Goal: Navigation & Orientation: Find specific page/section

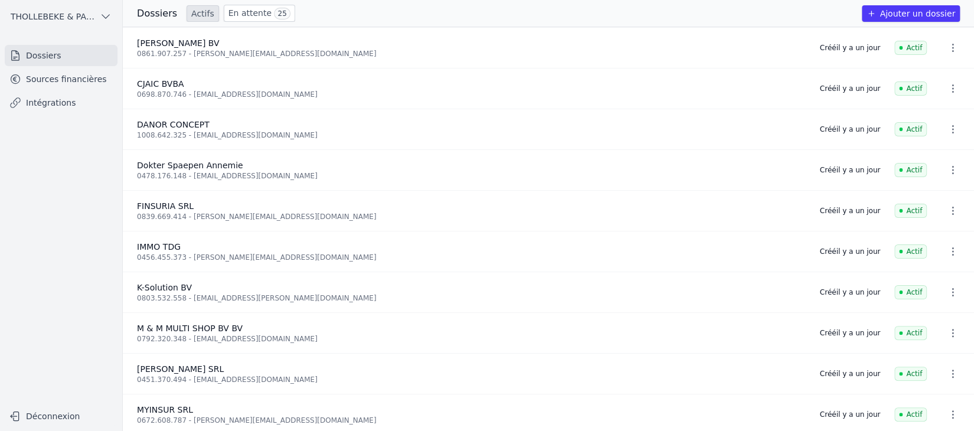
click at [57, 80] on link "Sources financières" at bounding box center [61, 78] width 113 height 21
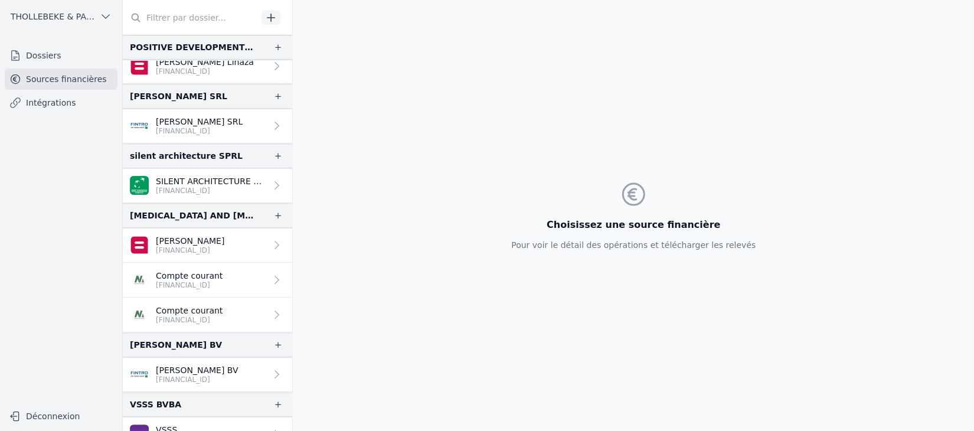
scroll to position [676, 0]
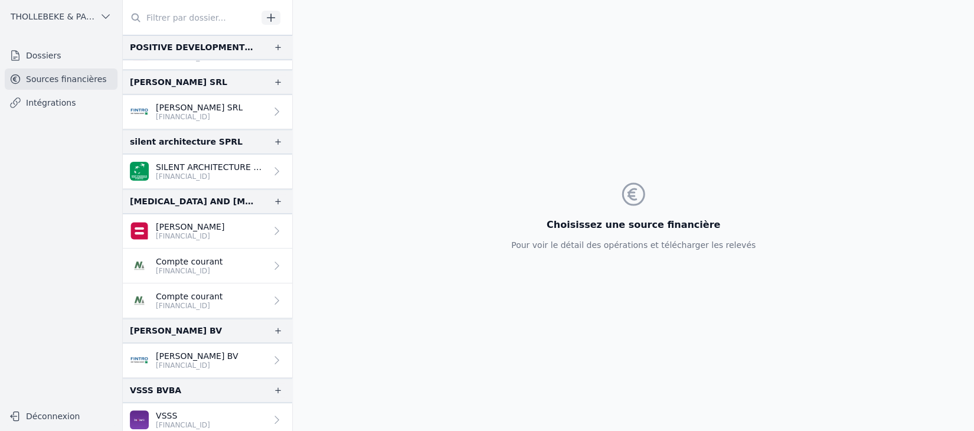
click at [215, 172] on p "[FINANCIAL_ID]" at bounding box center [211, 176] width 110 height 9
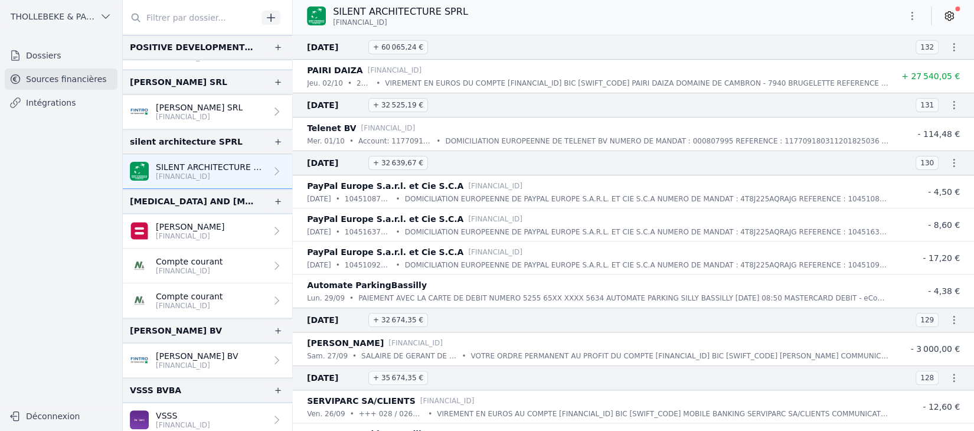
click at [45, 177] on nav "Dossiers Sources financières Intégrations" at bounding box center [60, 220] width 103 height 350
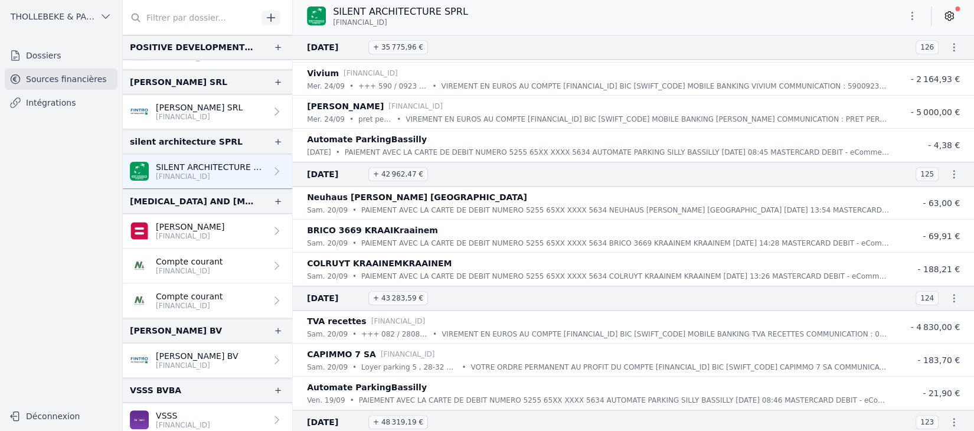
scroll to position [531, 0]
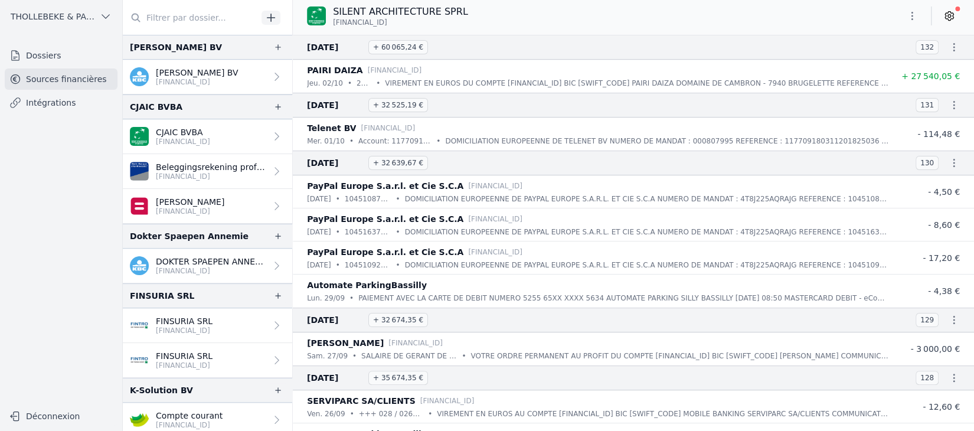
click at [51, 58] on link "Dossiers" at bounding box center [61, 55] width 113 height 21
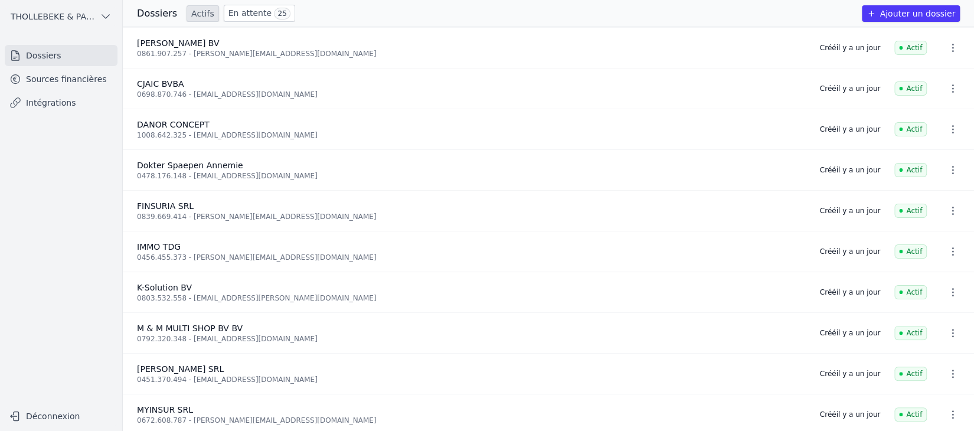
click at [251, 14] on link "En attente 25" at bounding box center [259, 13] width 71 height 17
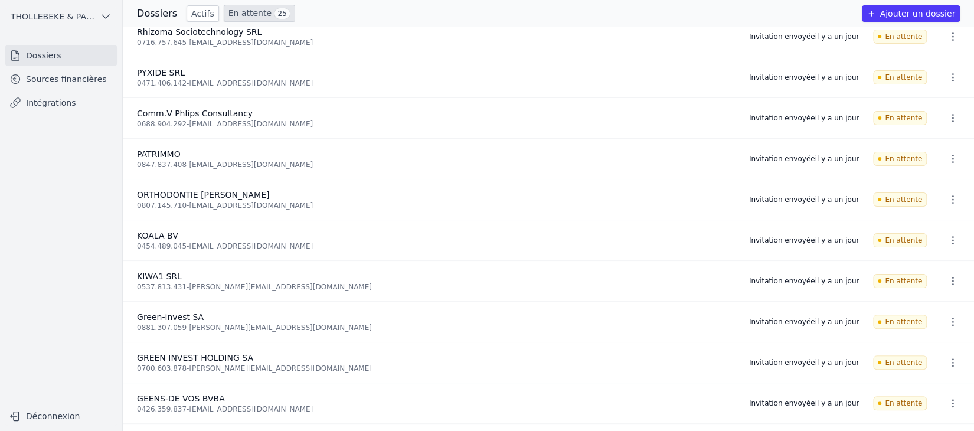
scroll to position [354, 0]
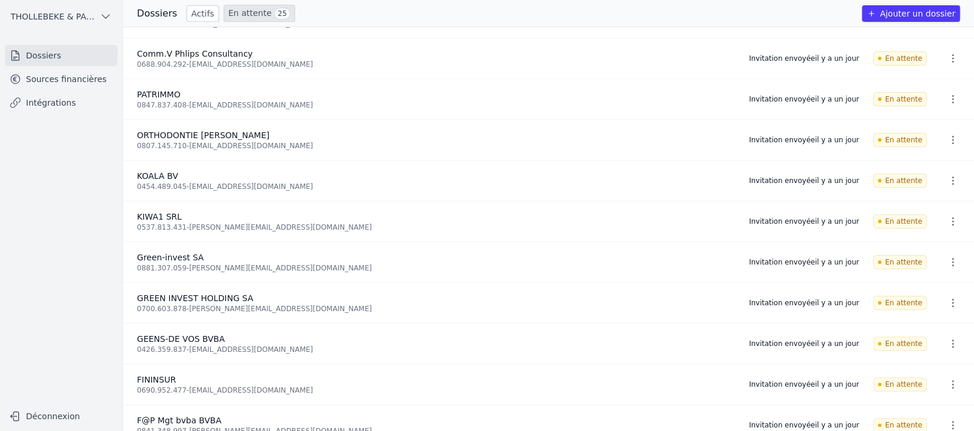
click at [78, 78] on link "Sources financières" at bounding box center [61, 78] width 113 height 21
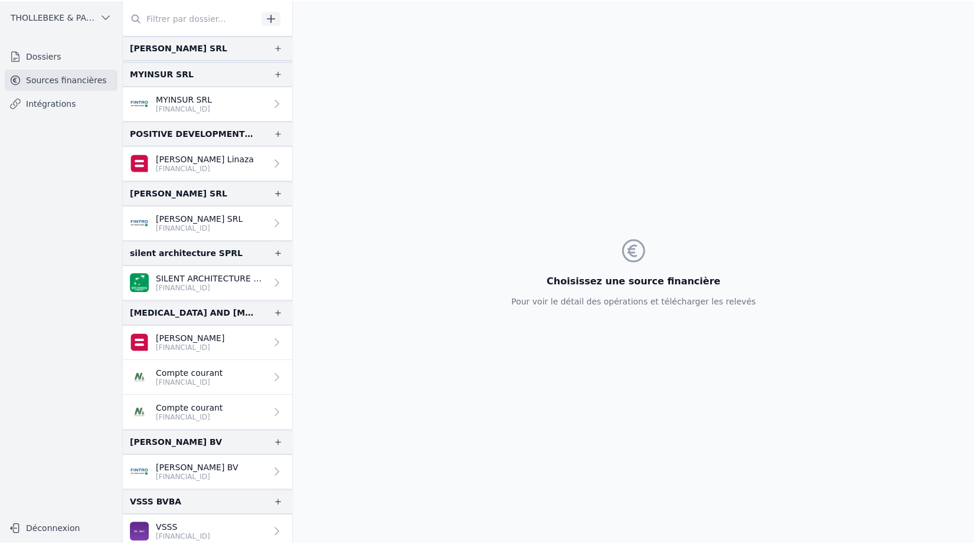
scroll to position [563, 0]
click at [40, 50] on link "Dossiers" at bounding box center [61, 55] width 113 height 21
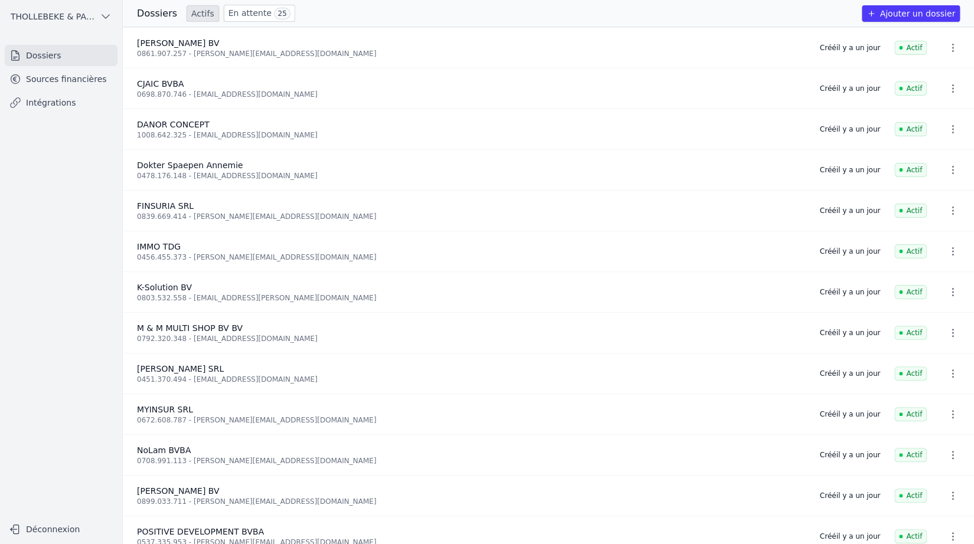
click at [248, 12] on link "En attente 25" at bounding box center [259, 13] width 71 height 17
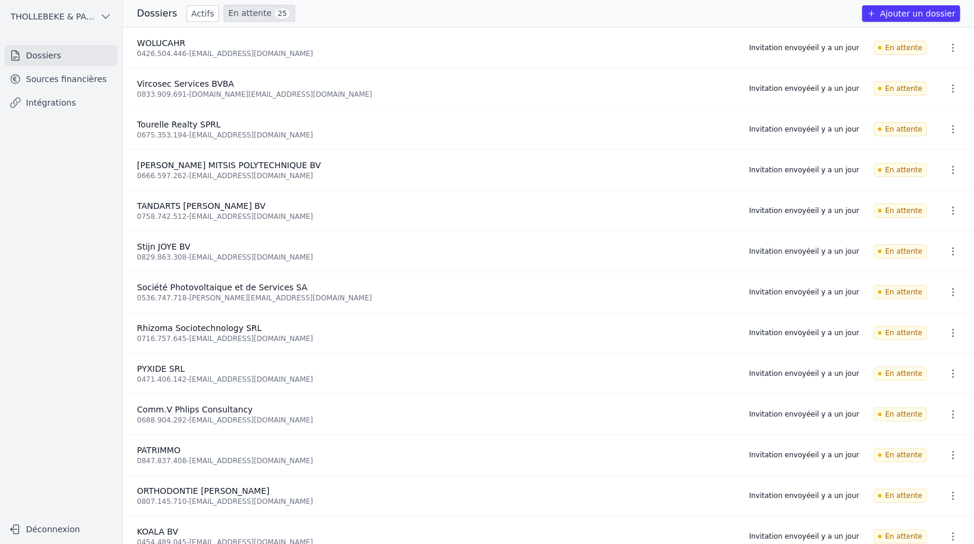
click at [947, 45] on icon "button" at bounding box center [953, 48] width 12 height 12
click at [325, 50] on div at bounding box center [487, 272] width 974 height 544
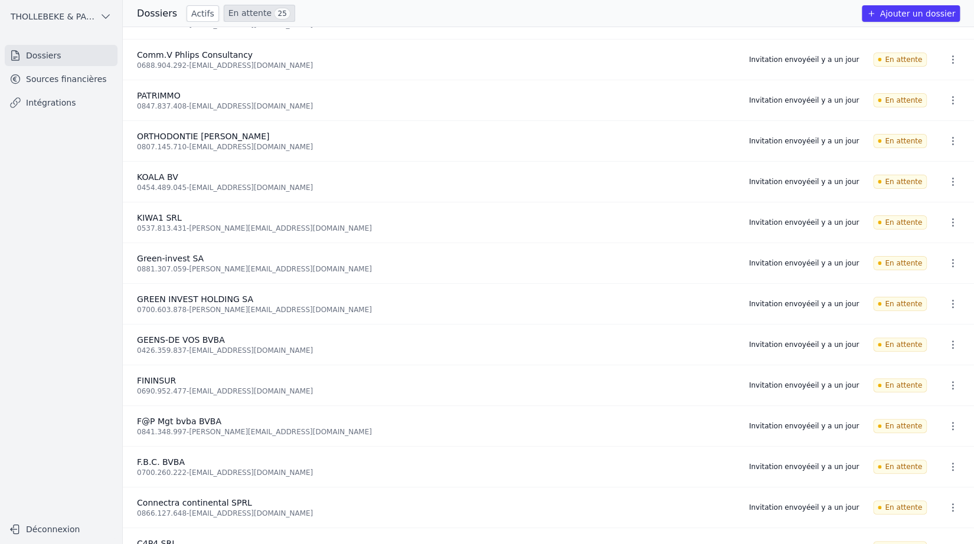
scroll to position [354, 0]
click at [44, 302] on nav "Dossiers Sources financières Intégrations" at bounding box center [60, 276] width 103 height 463
